Goal: Task Accomplishment & Management: Complete application form

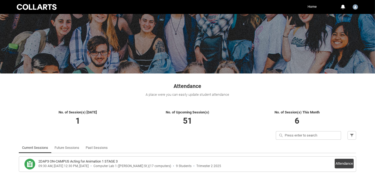
scroll to position [49, 0]
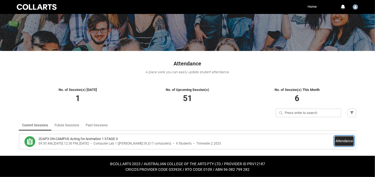
click at [343, 141] on button "Attendance" at bounding box center [344, 141] width 19 height 10
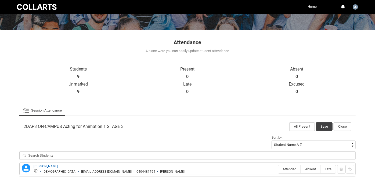
scroll to position [139, 0]
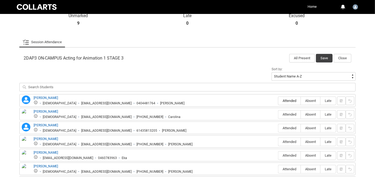
click at [286, 98] on label "Attended" at bounding box center [289, 101] width 22 height 8
click at [278, 101] on input "Attended" at bounding box center [278, 101] width 0 height 0
type lightning-radio-group "Attended"
radio input "true"
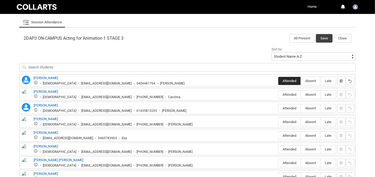
scroll to position [169, 0]
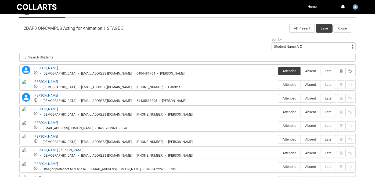
click at [311, 84] on span "Absent" at bounding box center [310, 85] width 19 height 4
click at [301, 85] on input "Absent" at bounding box center [301, 85] width 0 height 0
type lightning-radio-group "Absent"
radio input "true"
click at [294, 96] on span "Attended" at bounding box center [289, 98] width 22 height 4
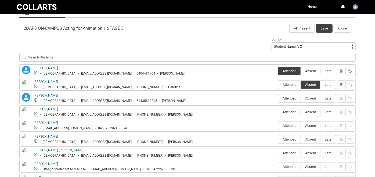
click at [278, 98] on input "Attended" at bounding box center [278, 98] width 0 height 0
type lightning-radio-group "Attended"
radio input "true"
click at [311, 110] on span "Absent" at bounding box center [310, 112] width 19 height 4
click at [301, 112] on input "Absent" at bounding box center [301, 112] width 0 height 0
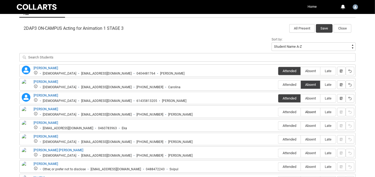
type lightning-radio-group "Absent"
radio input "true"
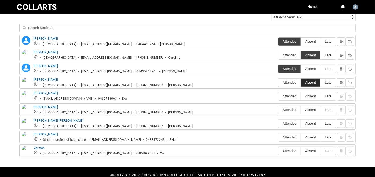
scroll to position [199, 0]
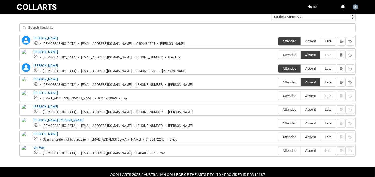
click at [289, 96] on span "Attended" at bounding box center [289, 96] width 22 height 4
click at [278, 96] on input "Attended" at bounding box center [278, 96] width 0 height 0
type lightning-radio-group "Attended"
radio input "true"
click at [309, 108] on span "Absent" at bounding box center [310, 110] width 19 height 4
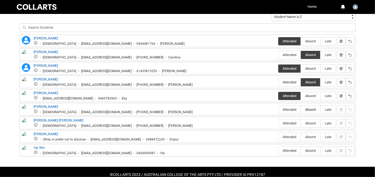
click at [301, 110] on input "Absent" at bounding box center [301, 110] width 0 height 0
type lightning-radio-group "Absent"
radio input "true"
click at [312, 121] on span "Absent" at bounding box center [310, 123] width 19 height 4
click at [301, 123] on input "Absent" at bounding box center [301, 123] width 0 height 0
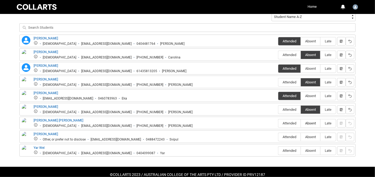
type lightning-radio-group "Absent"
radio input "true"
click at [313, 135] on span "Absent" at bounding box center [310, 137] width 19 height 4
click at [301, 137] on input "Absent" at bounding box center [301, 137] width 0 height 0
type lightning-radio-group "Absent"
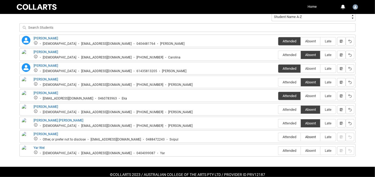
radio input "true"
click at [314, 150] on span "Absent" at bounding box center [310, 151] width 19 height 4
click at [301, 151] on input "Absent" at bounding box center [301, 151] width 0 height 0
type lightning-radio-group "Absent"
radio input "true"
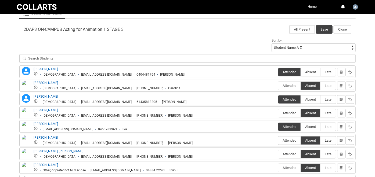
scroll to position [139, 0]
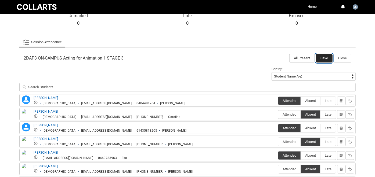
click at [323, 57] on button "Save" at bounding box center [324, 58] width 17 height 9
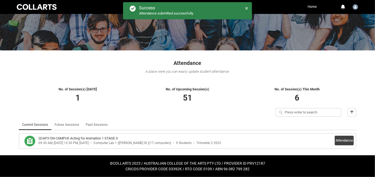
scroll to position [49, 0]
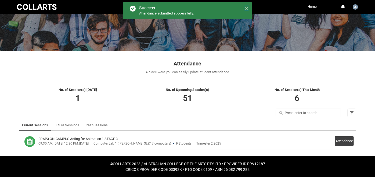
click at [248, 6] on lightning-primitive-icon at bounding box center [247, 8] width 4 height 4
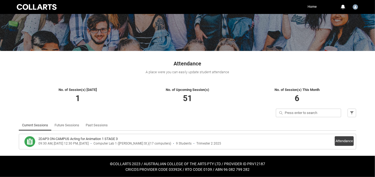
scroll to position [0, 0]
